Goal: Task Accomplishment & Management: Use online tool/utility

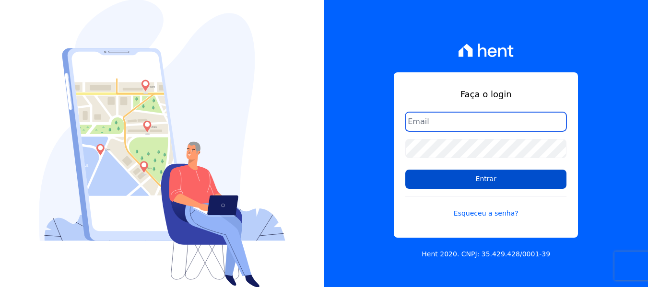
type input "financeiro@genesisempreendimentos.com.br"
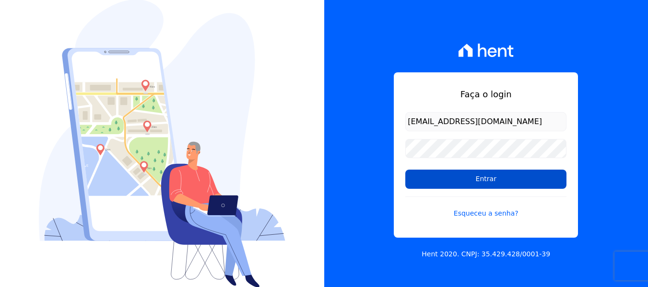
click at [447, 178] on input "Entrar" at bounding box center [485, 179] width 161 height 19
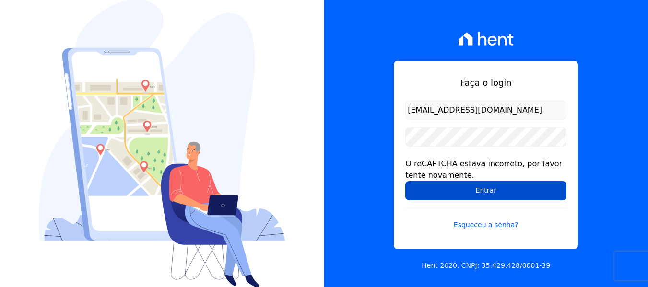
click at [457, 189] on input "Entrar" at bounding box center [485, 190] width 161 height 19
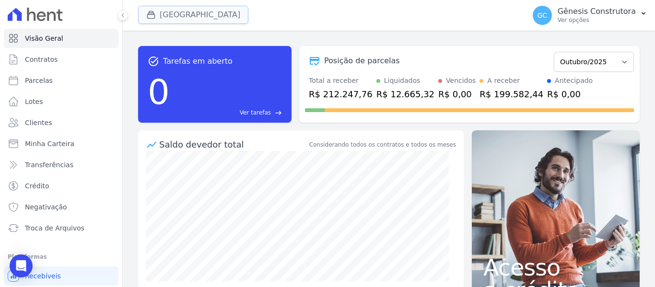
click at [197, 10] on button "[GEOGRAPHIC_DATA]" at bounding box center [193, 15] width 110 height 18
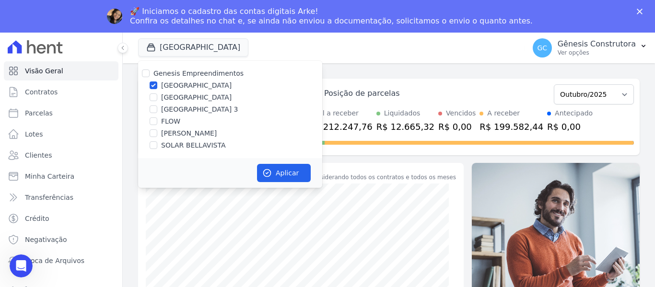
click at [188, 142] on label "SOLAR BELLAVISTA" at bounding box center [193, 146] width 64 height 10
click at [157, 142] on input "SOLAR BELLAVISTA" at bounding box center [154, 146] width 8 height 8
checkbox input "true"
click at [169, 83] on label "[GEOGRAPHIC_DATA]" at bounding box center [196, 86] width 71 height 10
click at [157, 83] on input "Estação Nogueira" at bounding box center [154, 86] width 8 height 8
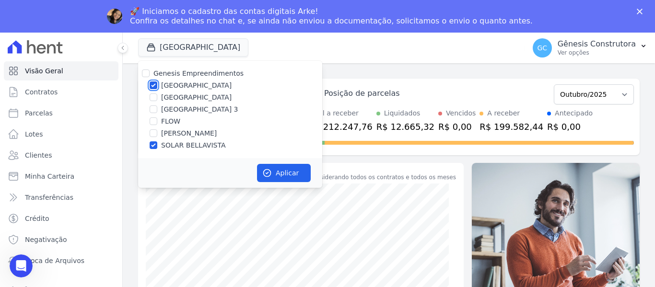
checkbox input "false"
click at [274, 168] on button "Aplicar" at bounding box center [284, 173] width 54 height 18
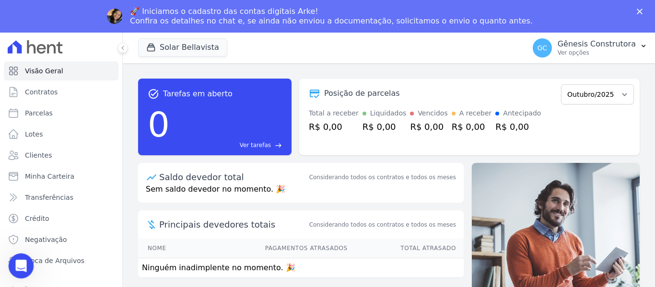
click at [16, 265] on icon "Abertura do Messenger da Intercom" at bounding box center [20, 265] width 16 height 16
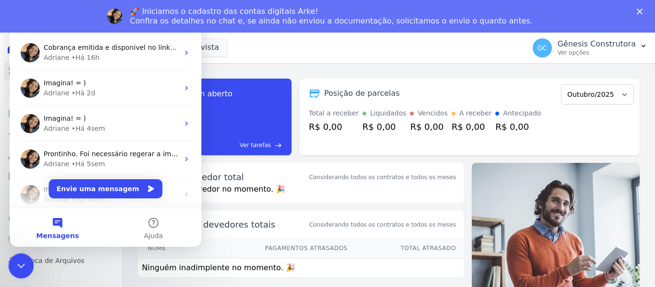
click at [21, 268] on icon "Encerramento do Messenger da Intercom" at bounding box center [20, 265] width 12 height 12
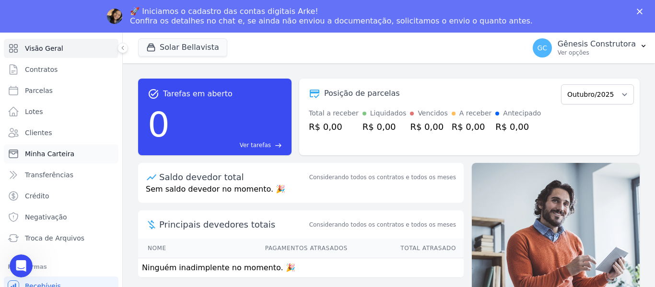
scroll to position [41, 0]
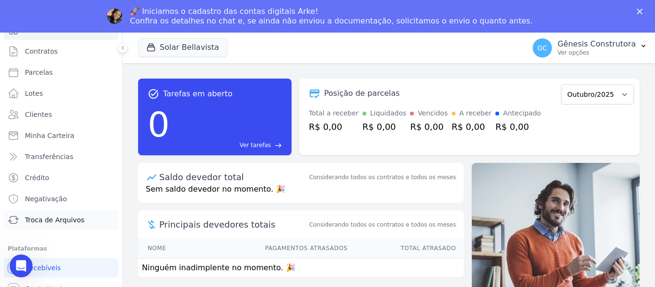
click at [93, 222] on link "Troca de Arquivos" at bounding box center [61, 220] width 115 height 19
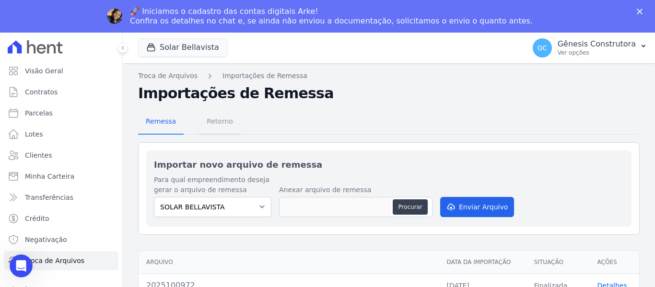
click at [213, 124] on span "Retorno" at bounding box center [220, 121] width 38 height 19
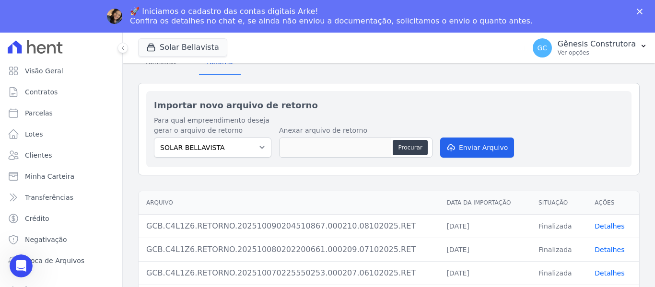
scroll to position [56, 0]
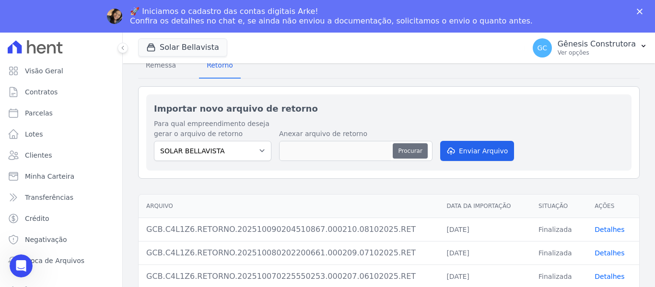
click at [410, 152] on button "Procurar" at bounding box center [410, 150] width 35 height 15
type input "GCB.C4L1Z6.RETORNO.202510100201310584.000212.09102025.RET"
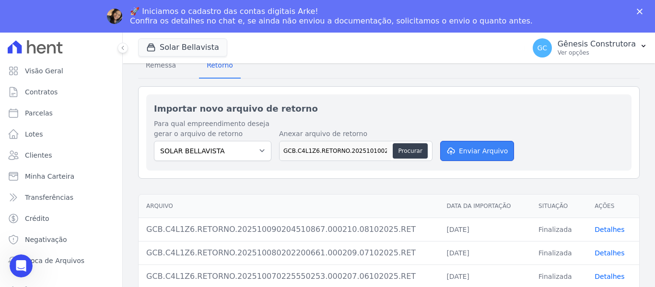
click at [453, 149] on icon "submit" at bounding box center [451, 151] width 10 height 8
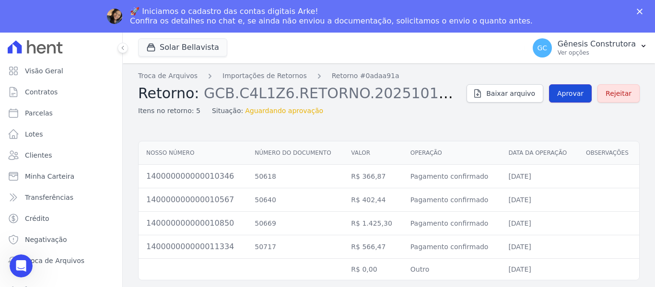
click at [565, 88] on link "Aprovar" at bounding box center [570, 93] width 43 height 18
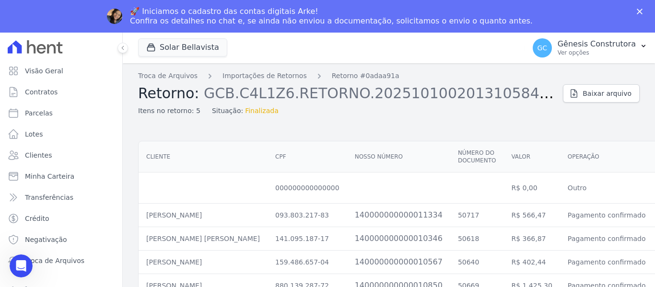
scroll to position [41, 0]
